Goal: Information Seeking & Learning: Find specific page/section

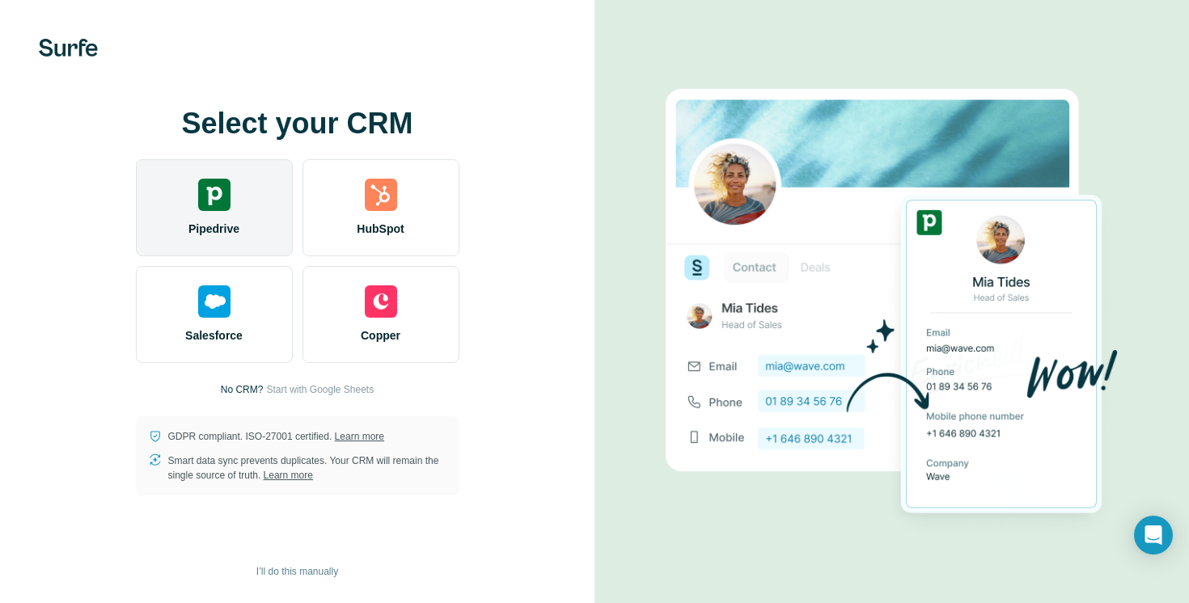
click at [248, 219] on div "Pipedrive" at bounding box center [214, 207] width 157 height 97
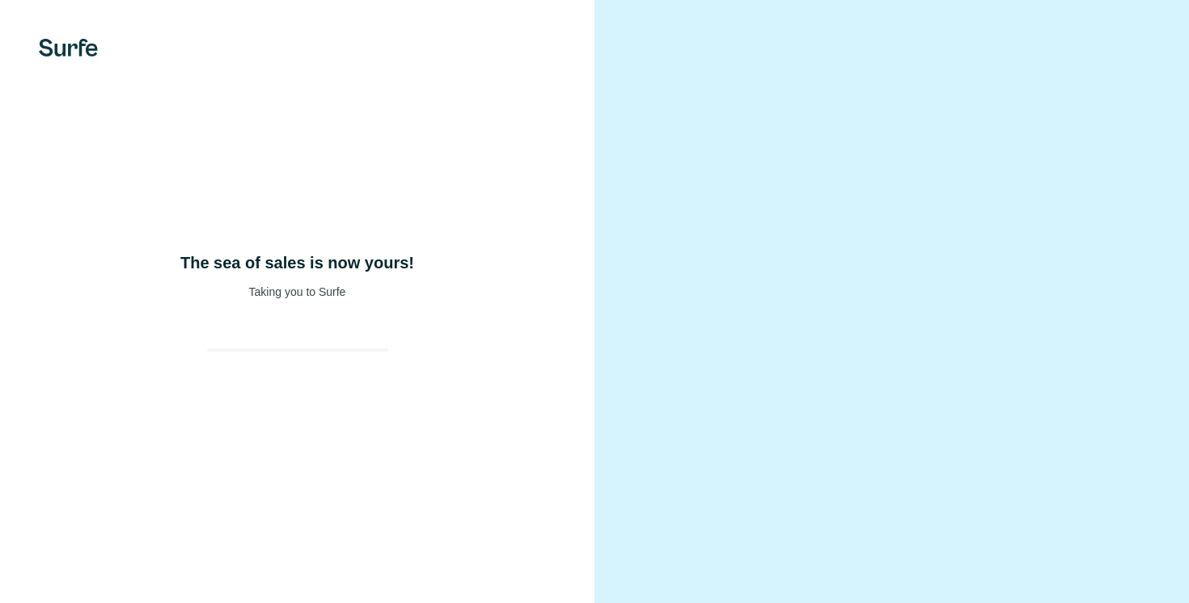
click at [283, 255] on div "The sea of sales is now yours! Taking you to Surfe" at bounding box center [297, 301] width 594 height 603
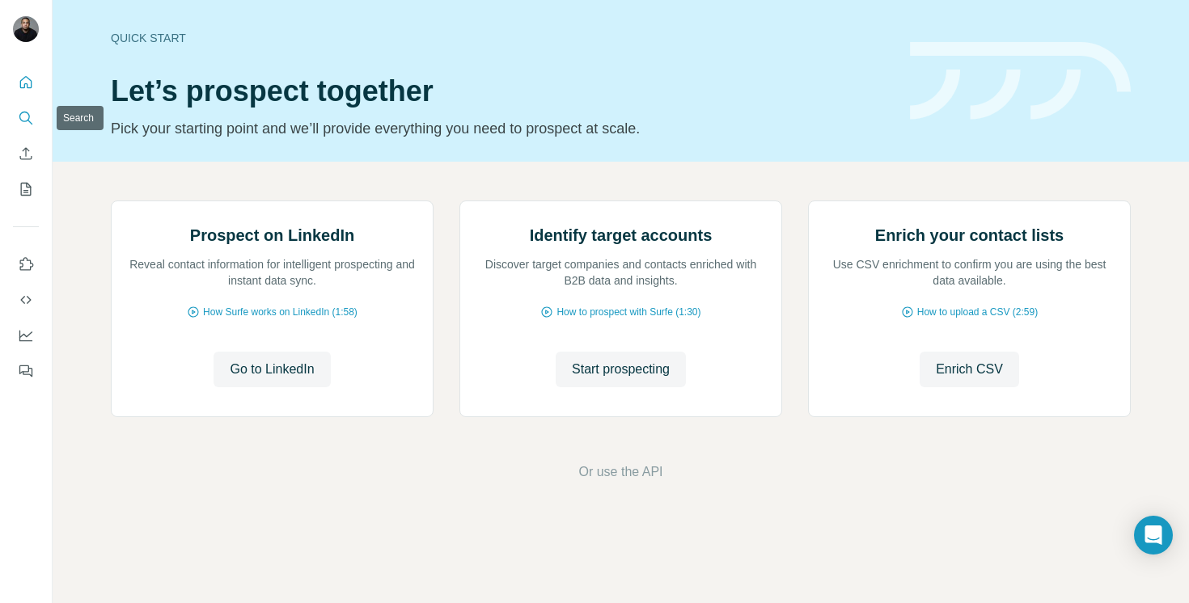
click at [19, 119] on icon "Search" at bounding box center [26, 118] width 16 height 16
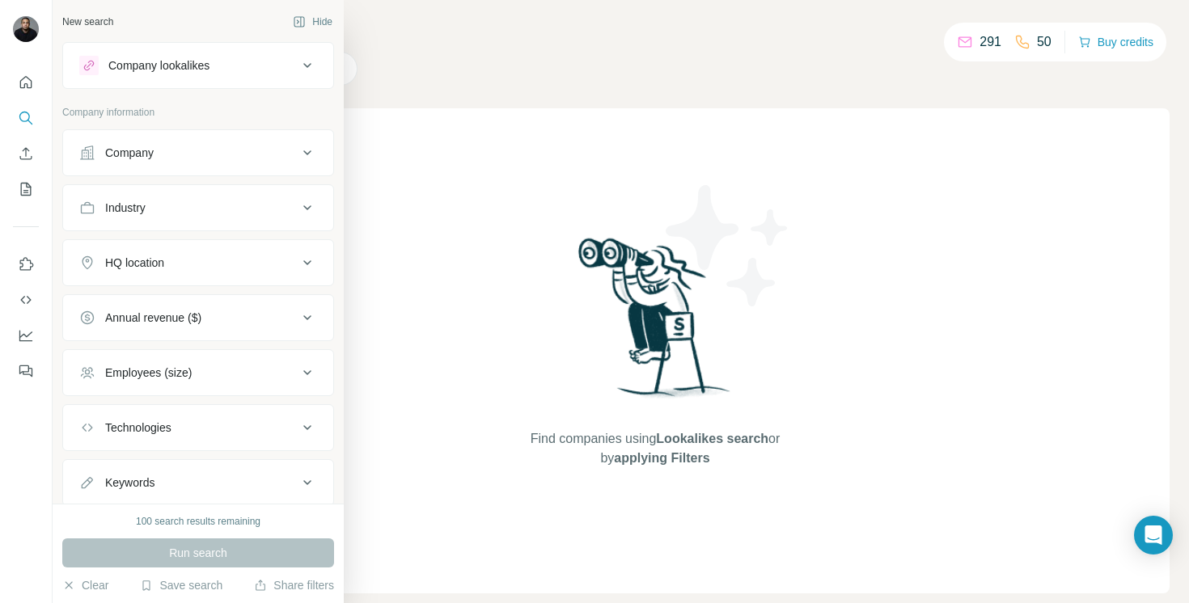
click at [89, 162] on button "Company" at bounding box center [198, 152] width 270 height 39
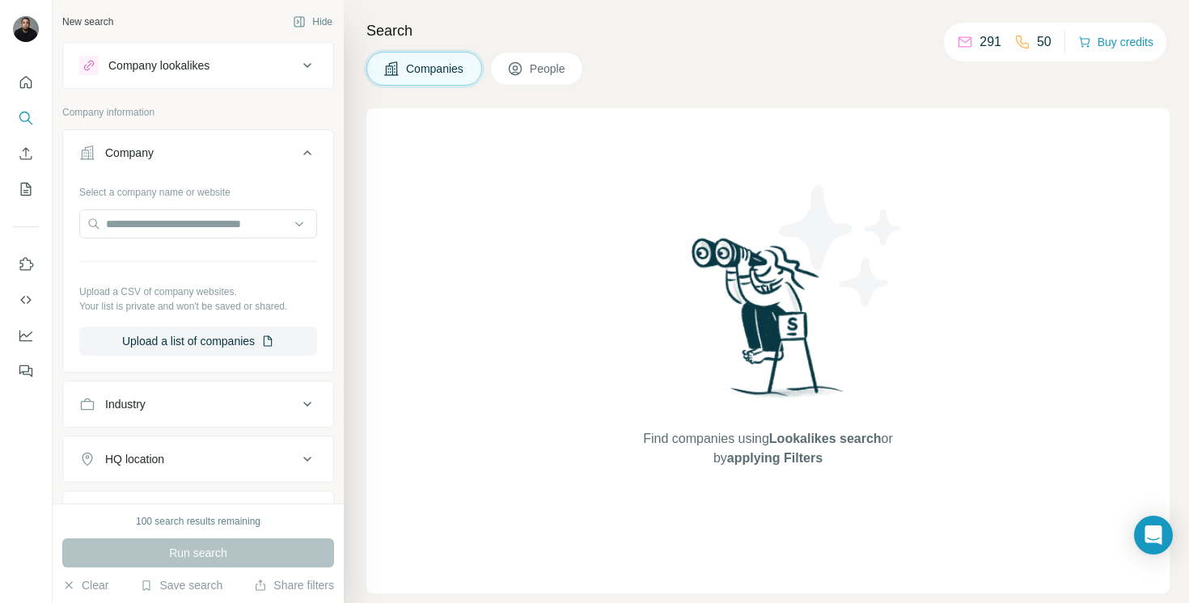
click at [117, 160] on div "Company" at bounding box center [129, 153] width 49 height 16
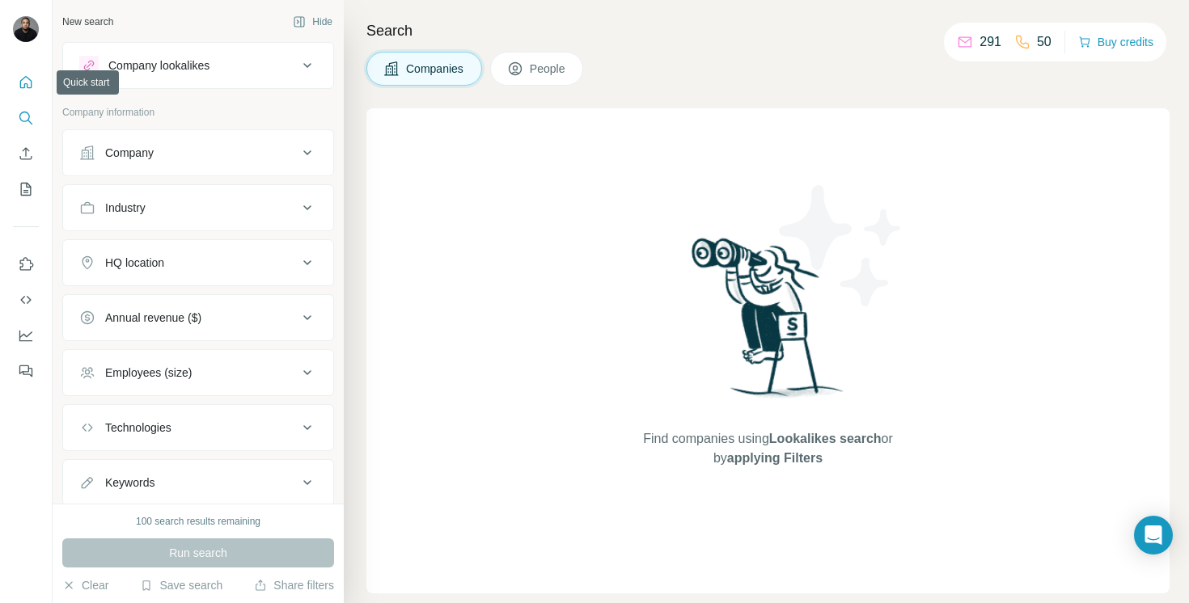
click at [27, 87] on icon "Quick start" at bounding box center [26, 82] width 12 height 12
click at [24, 120] on icon "Search" at bounding box center [26, 118] width 16 height 16
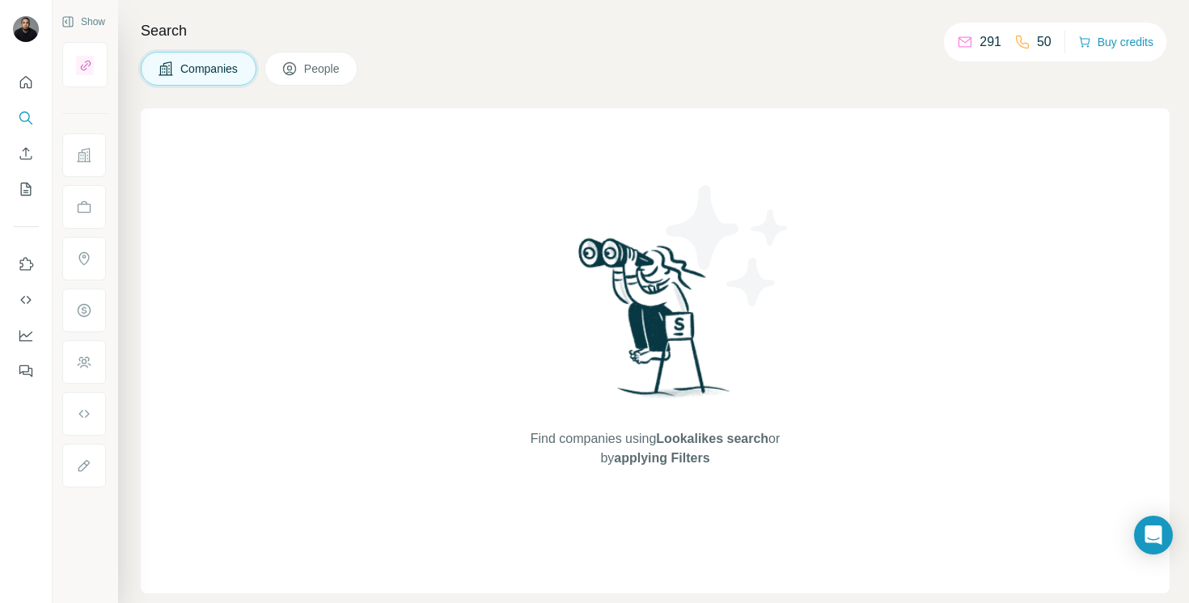
click at [326, 65] on span "People" at bounding box center [322, 69] width 37 height 16
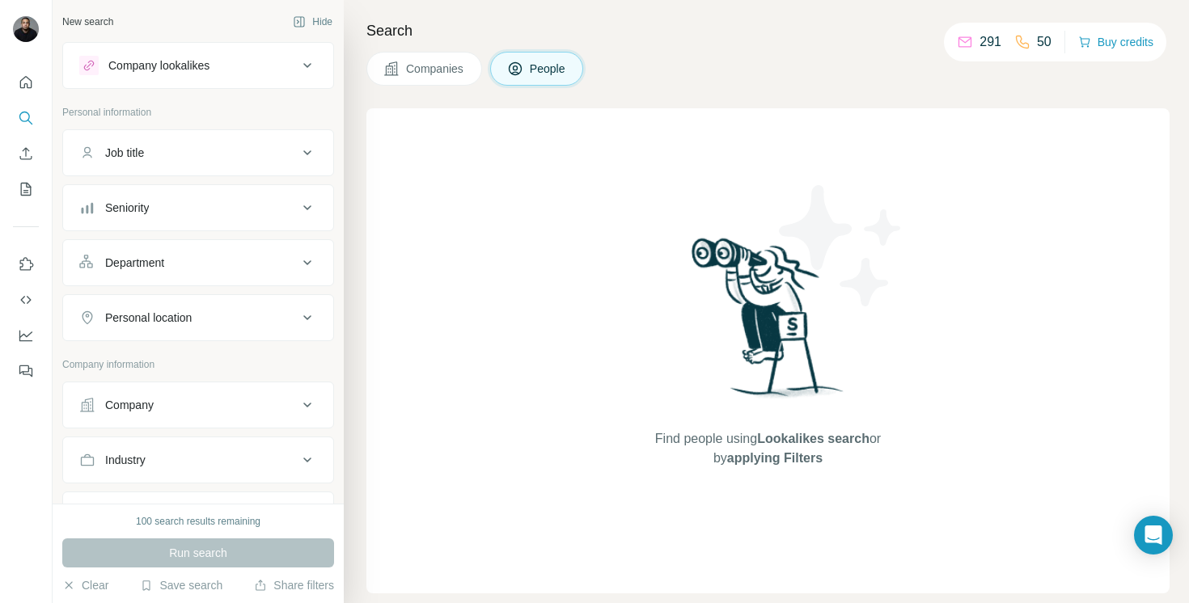
click at [175, 155] on div "Job title" at bounding box center [188, 153] width 218 height 16
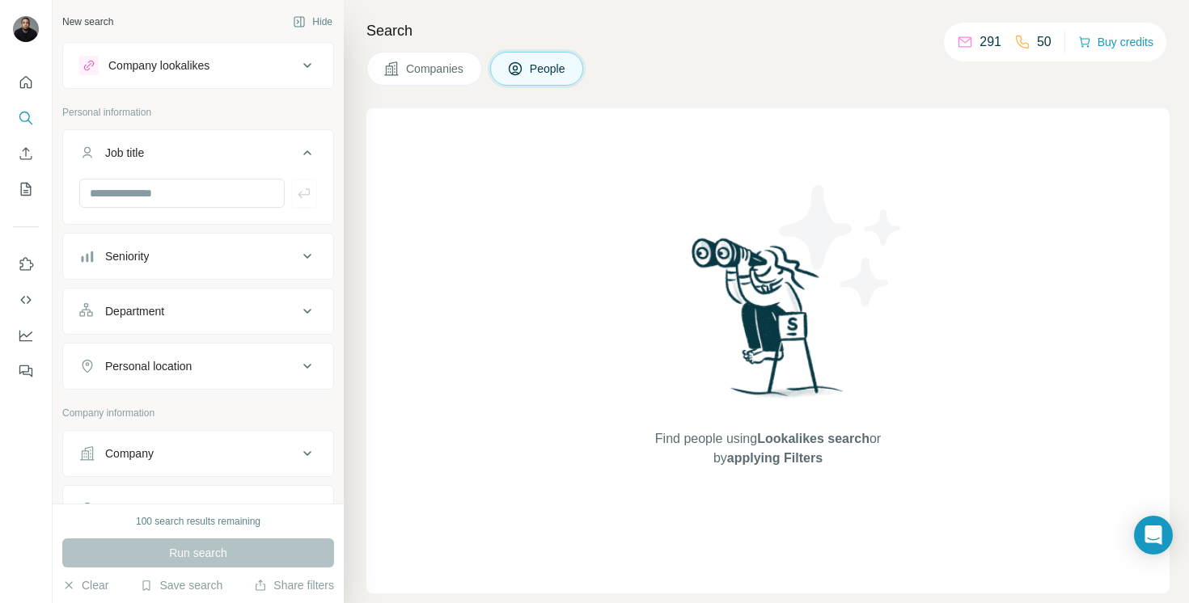
click at [175, 155] on div "Job title" at bounding box center [188, 153] width 218 height 16
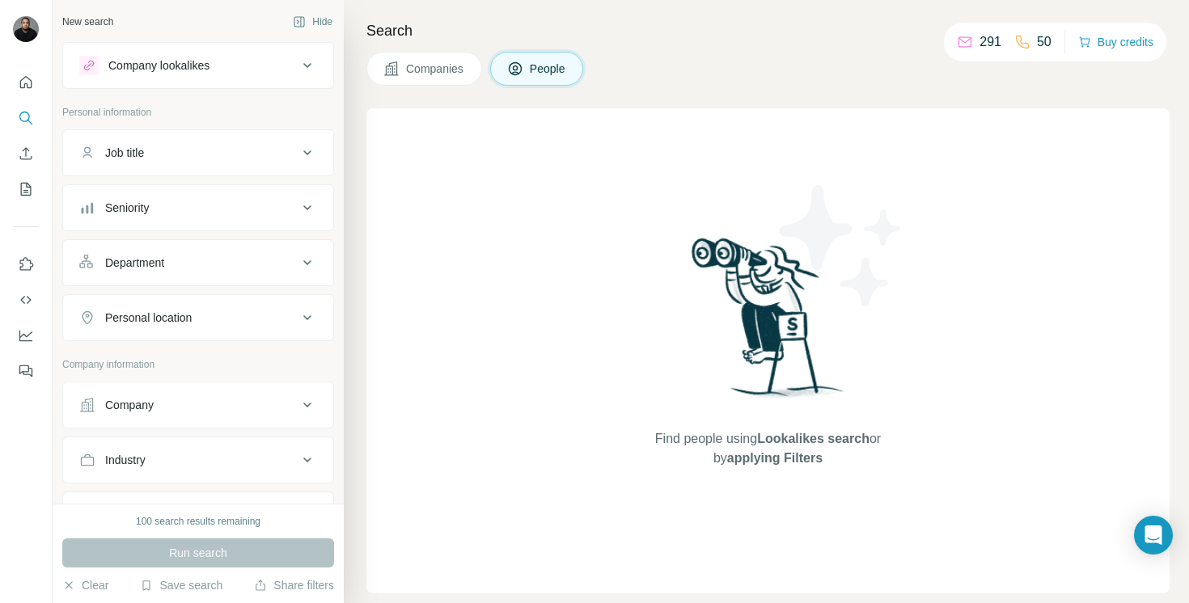
click at [175, 155] on div "Job title" at bounding box center [188, 153] width 218 height 16
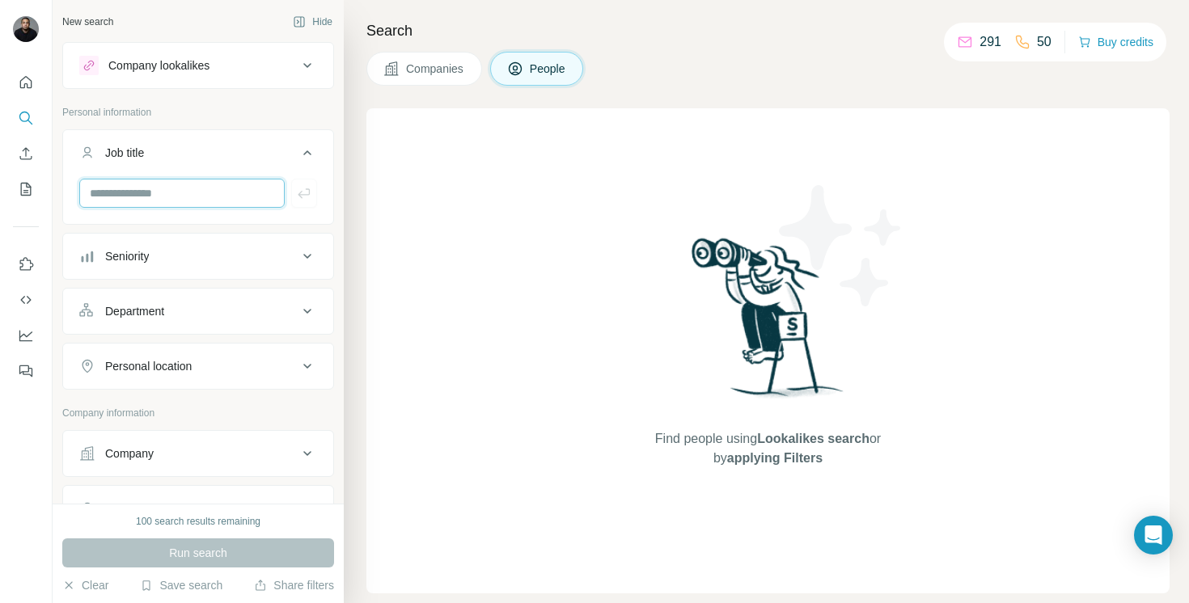
click at [126, 198] on input "text" at bounding box center [181, 193] width 205 height 29
type input "******"
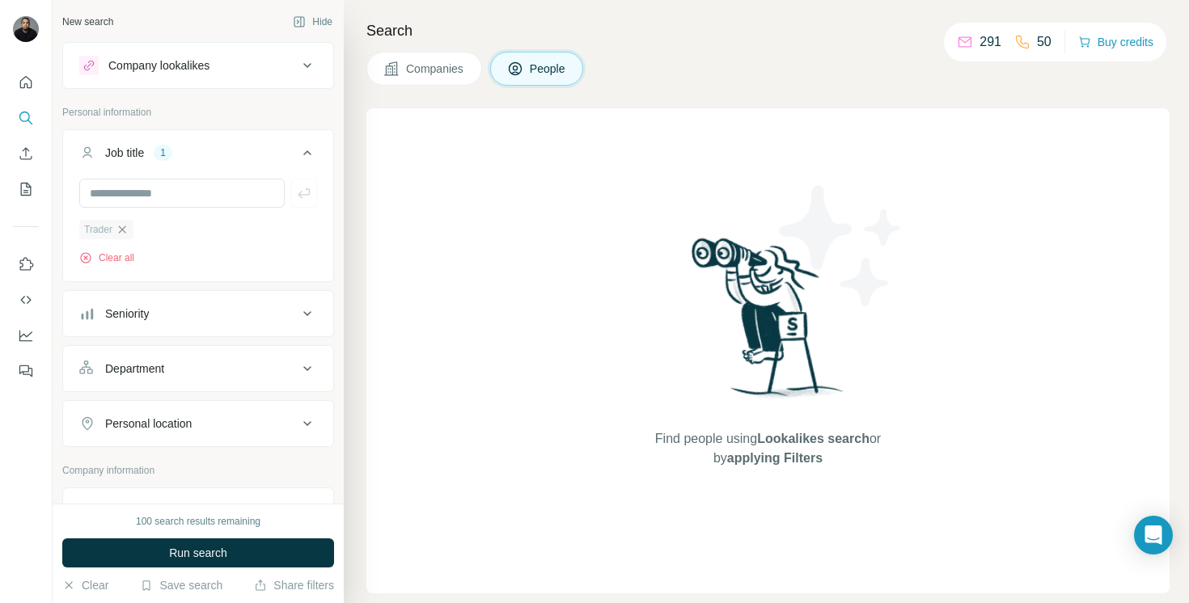
click at [120, 232] on icon "button" at bounding box center [122, 229] width 13 height 13
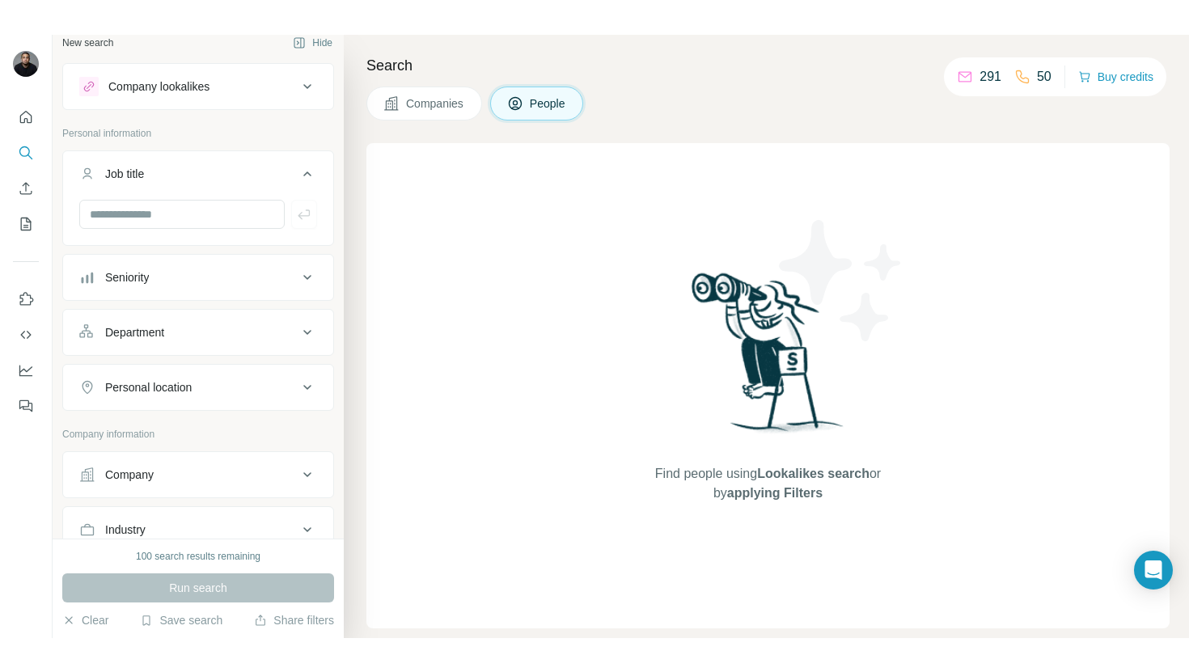
scroll to position [10, 0]
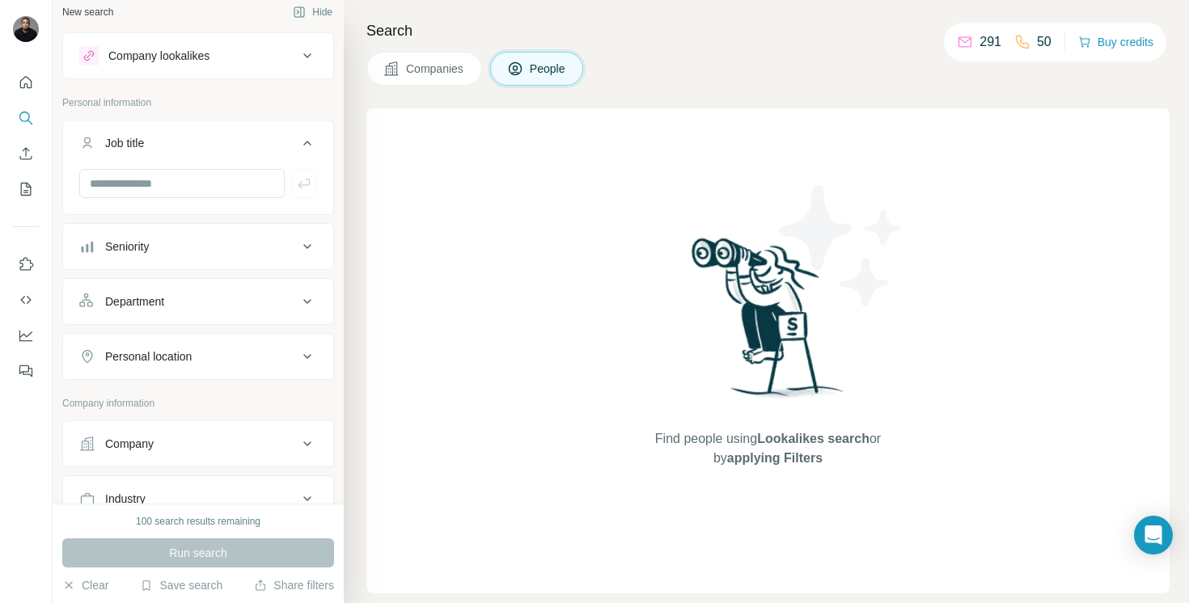
click at [735, 54] on div "Companies People" at bounding box center [767, 69] width 803 height 34
click at [982, 43] on p "291" at bounding box center [990, 41] width 22 height 19
click at [1037, 44] on p "50" at bounding box center [1044, 41] width 15 height 19
click at [982, 43] on p "291" at bounding box center [990, 41] width 22 height 19
click at [760, 48] on div "Search Companies People Find people using Lookalikes search or by applying Filt…" at bounding box center [766, 301] width 845 height 603
